Goal: Download file/media

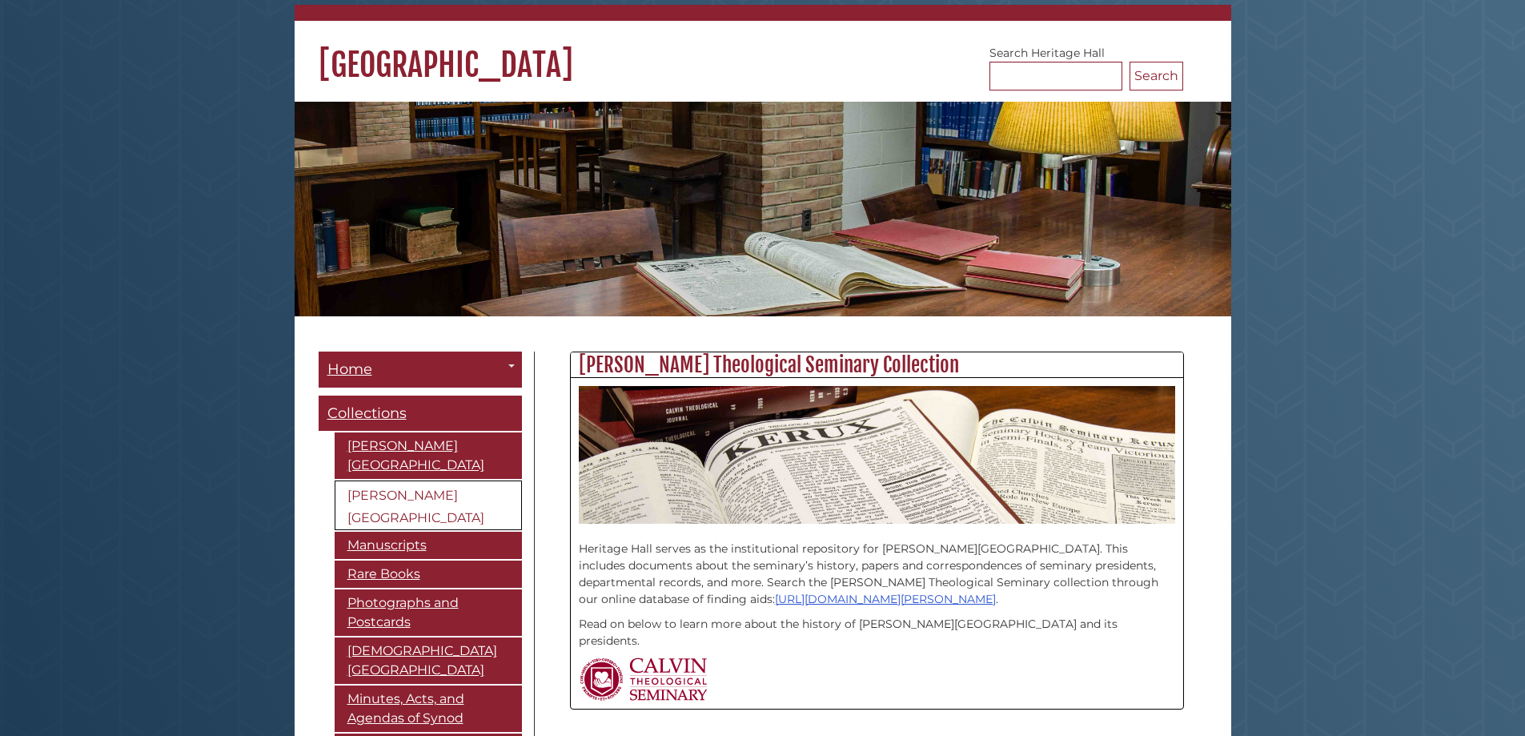
scroll to position [282, 0]
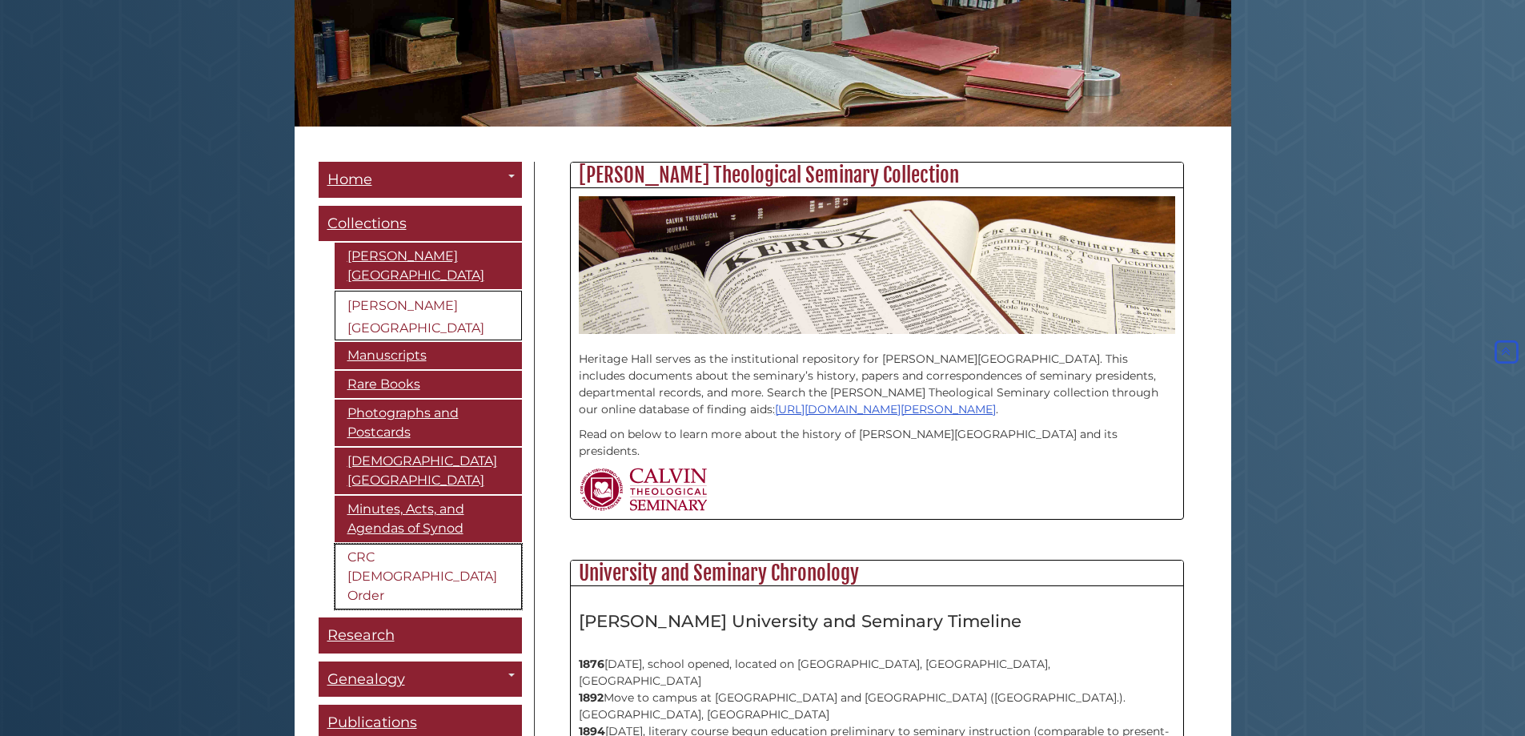
click at [402, 552] on link "CRC [DEMOGRAPHIC_DATA] Order" at bounding box center [428, 577] width 187 height 66
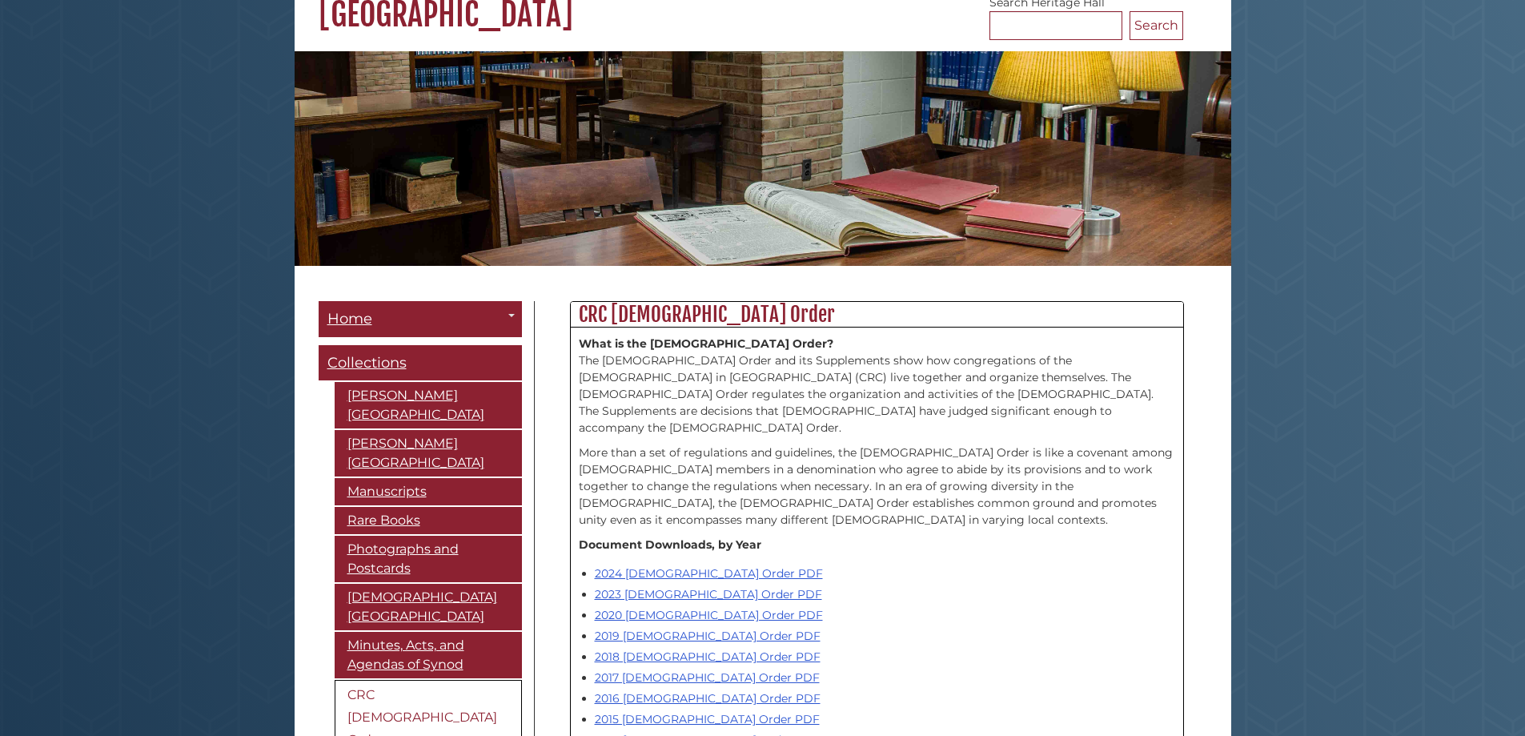
scroll to position [327, 0]
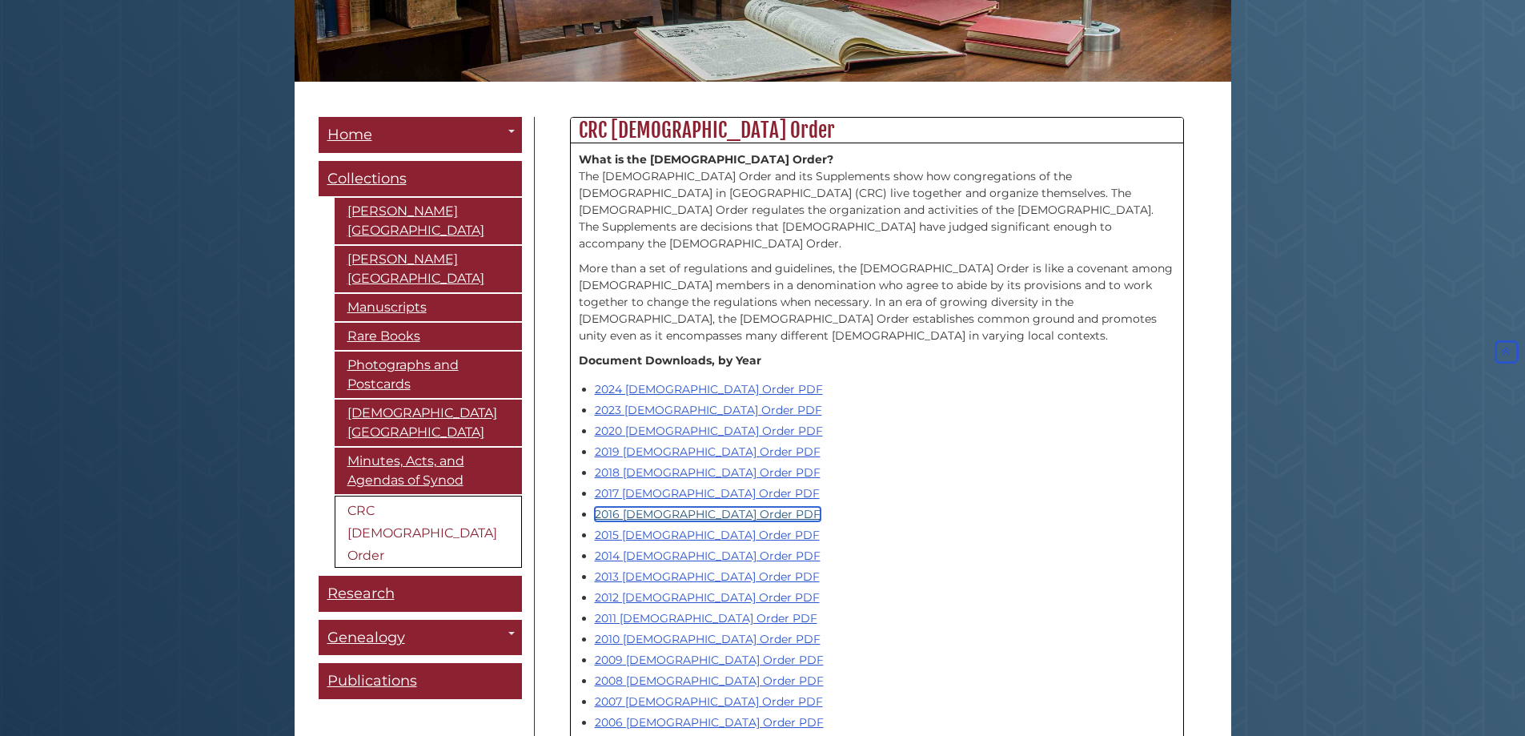
click at [655, 507] on link "2016 [DEMOGRAPHIC_DATA] Order PDF" at bounding box center [708, 514] width 226 height 14
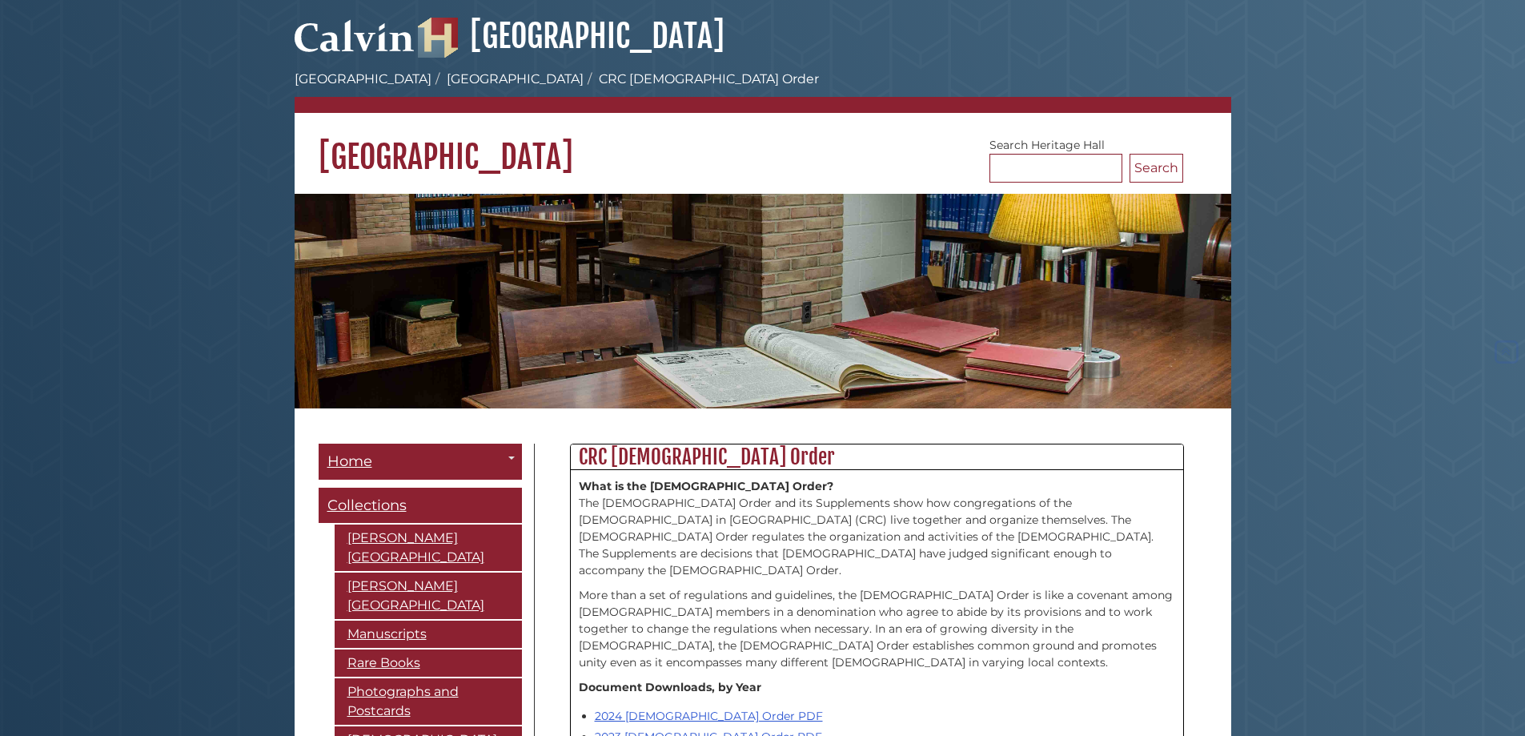
scroll to position [327, 0]
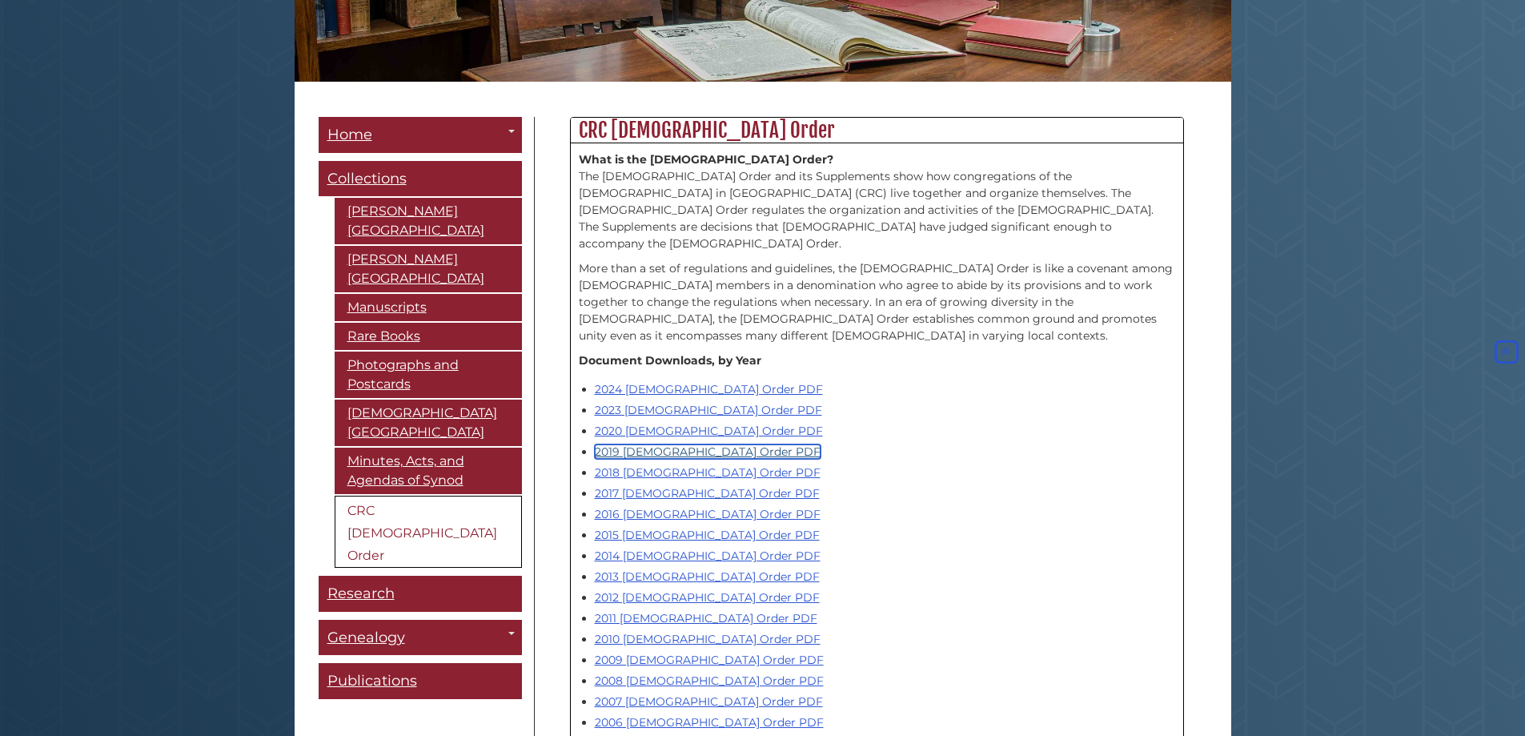
click at [668, 444] on link "2019 [DEMOGRAPHIC_DATA] Order PDF" at bounding box center [708, 451] width 226 height 14
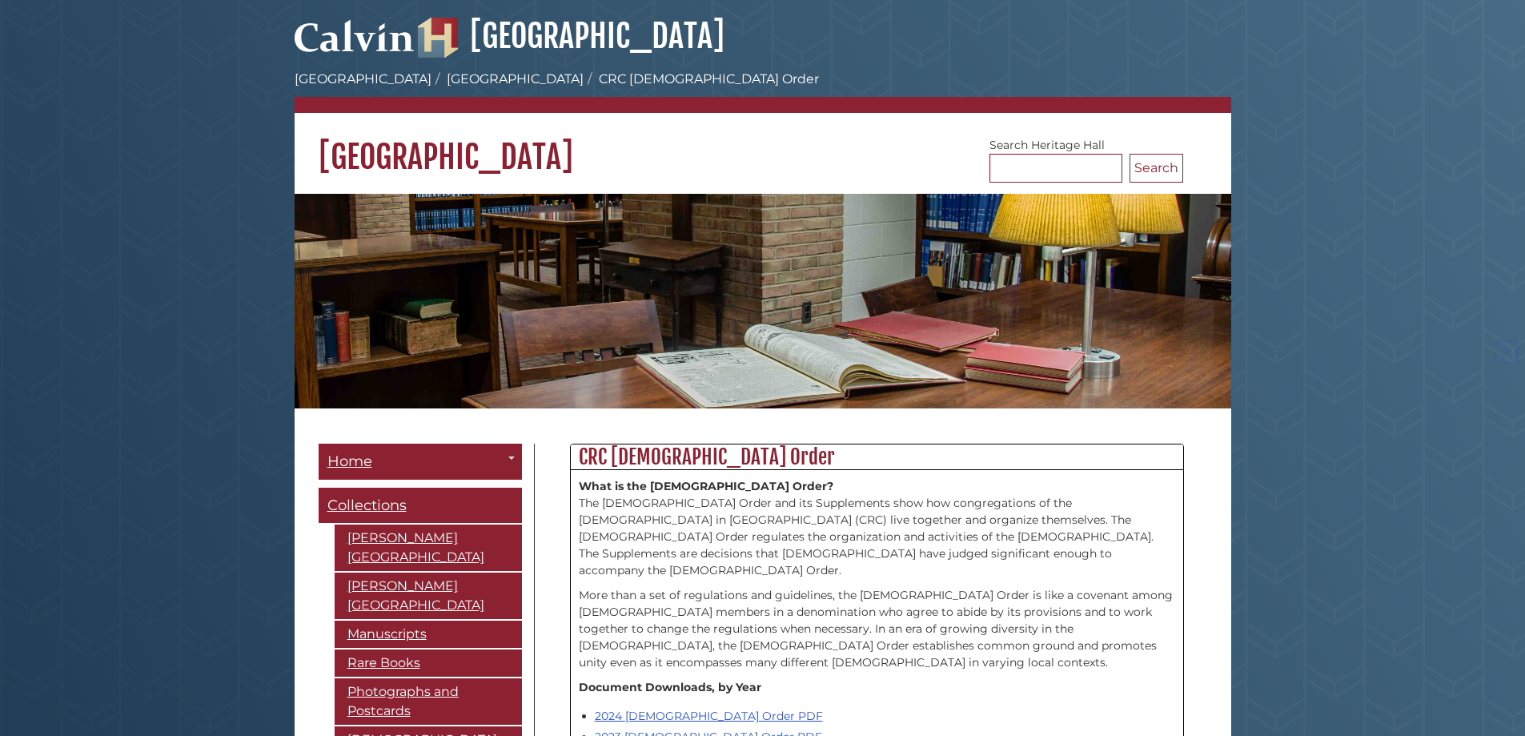
scroll to position [327, 0]
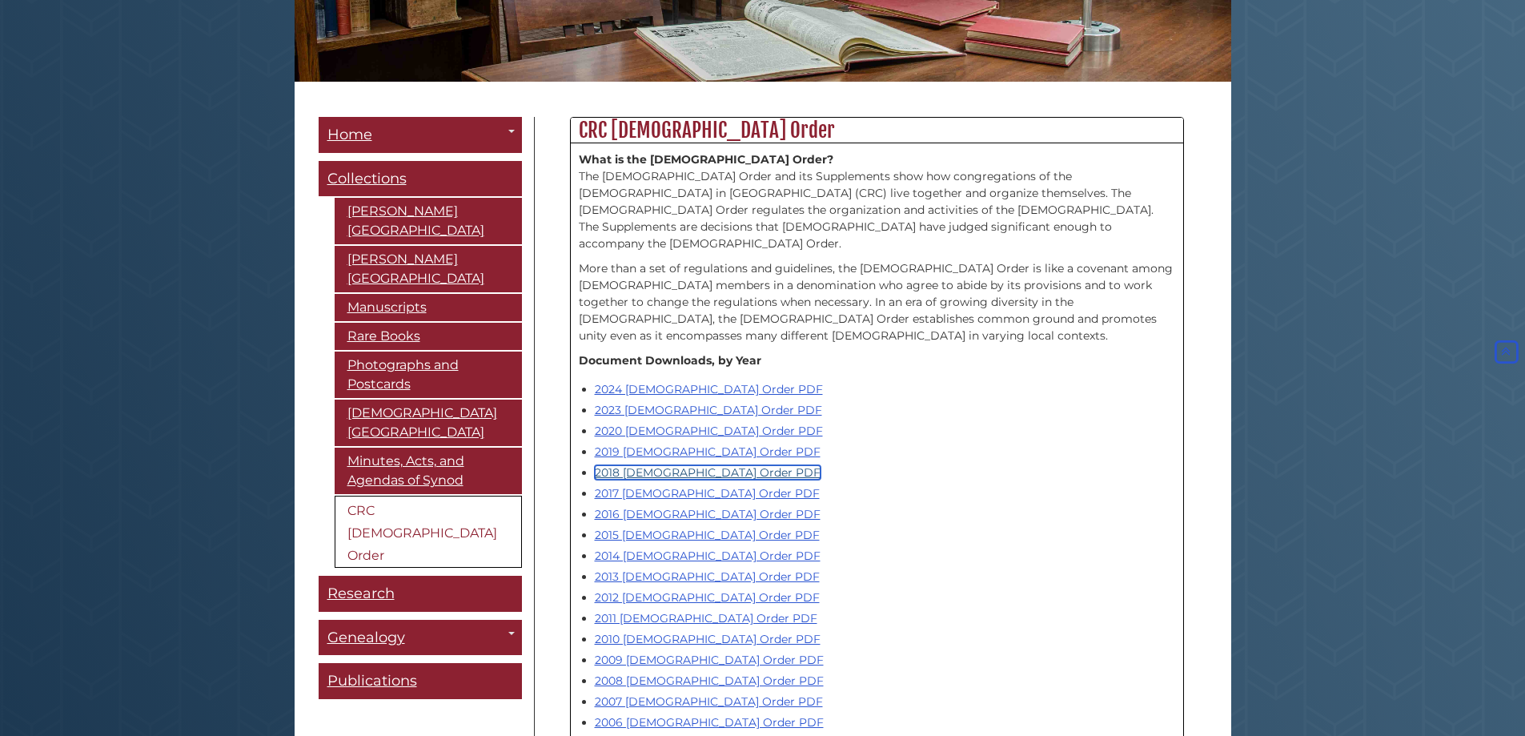
click at [648, 465] on link "2018 [DEMOGRAPHIC_DATA] Order PDF" at bounding box center [708, 472] width 226 height 14
